Goal: Information Seeking & Learning: Compare options

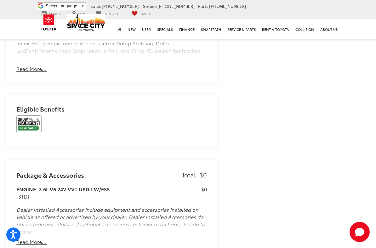
scroll to position [558, 0]
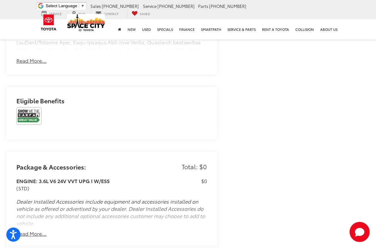
click at [25, 115] on img at bounding box center [28, 116] width 25 height 18
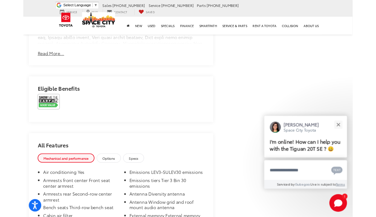
scroll to position [559, 0]
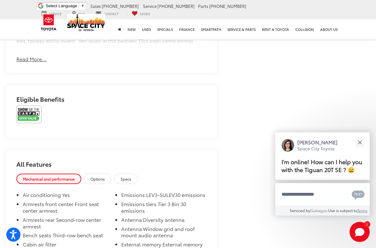
click at [23, 111] on img at bounding box center [28, 115] width 25 height 18
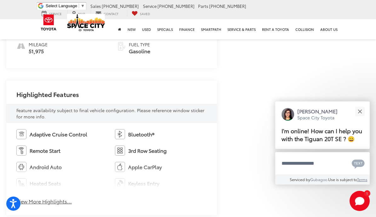
scroll to position [302, 0]
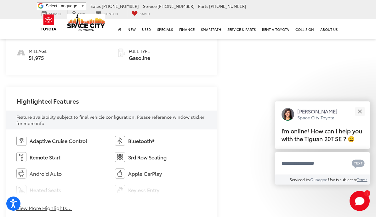
click at [361, 105] on button "Close" at bounding box center [360, 112] width 14 height 14
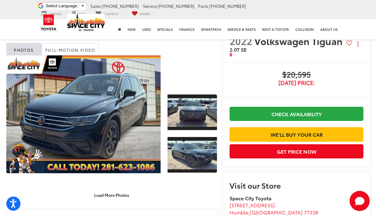
scroll to position [11, 0]
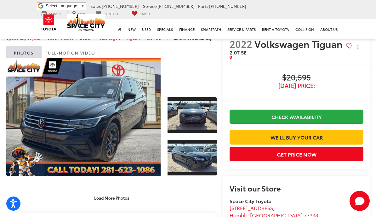
click at [42, 105] on link "Expand Photo 0" at bounding box center [83, 117] width 154 height 118
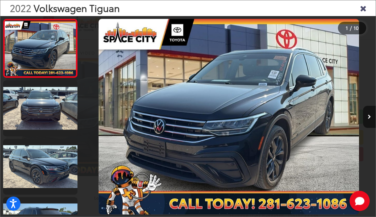
click at [367, 118] on button "Next image" at bounding box center [369, 117] width 13 height 22
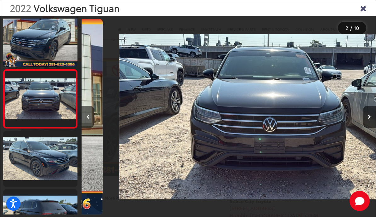
scroll to position [0, 294]
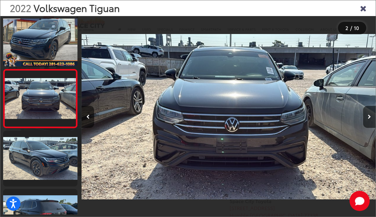
click at [367, 120] on button "Next image" at bounding box center [369, 117] width 13 height 22
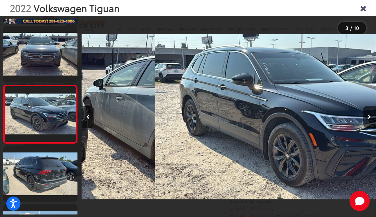
scroll to position [67, 0]
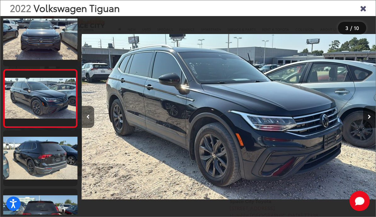
click at [367, 118] on button "Next image" at bounding box center [369, 117] width 13 height 22
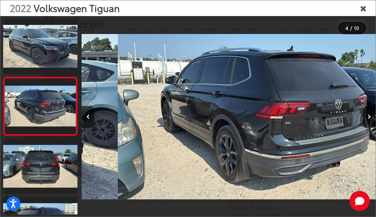
scroll to position [0, 882]
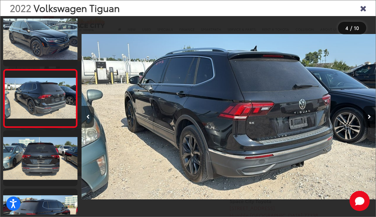
click at [367, 118] on button "Next image" at bounding box center [369, 117] width 13 height 22
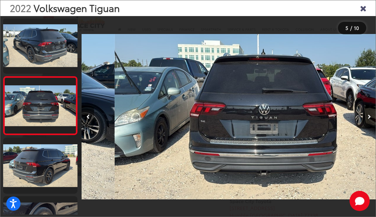
scroll to position [183, 0]
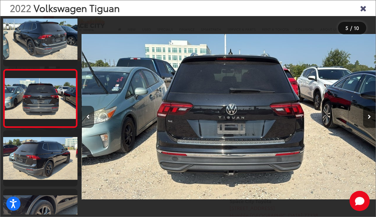
click at [365, 118] on button "Next image" at bounding box center [369, 117] width 13 height 22
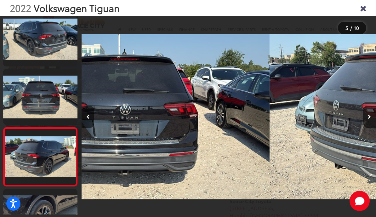
scroll to position [0, 0]
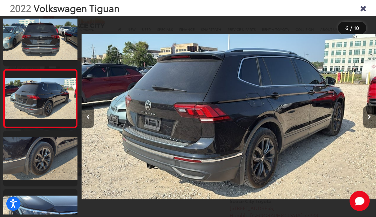
click at [365, 120] on button "Next image" at bounding box center [369, 117] width 13 height 22
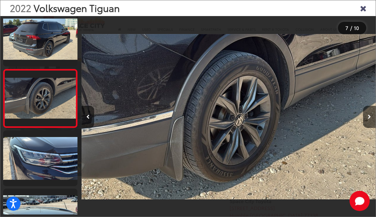
click at [363, 118] on button "Next image" at bounding box center [369, 117] width 13 height 22
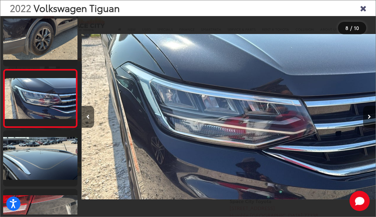
click at [367, 120] on button "Next image" at bounding box center [369, 117] width 13 height 22
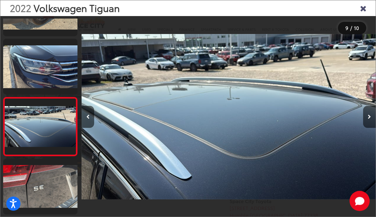
click at [369, 119] on icon "Next image" at bounding box center [369, 117] width 3 height 4
